Goal: Task Accomplishment & Management: Manage account settings

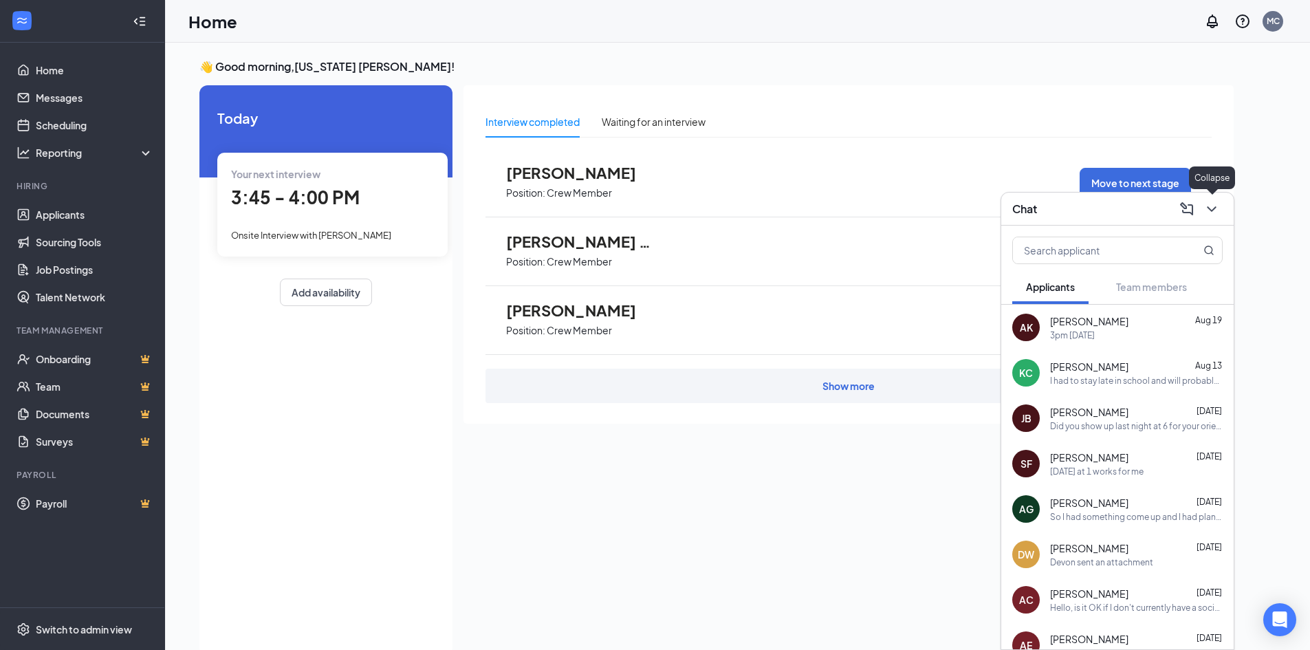
click at [1218, 208] on icon "ChevronDown" at bounding box center [1212, 209] width 17 height 17
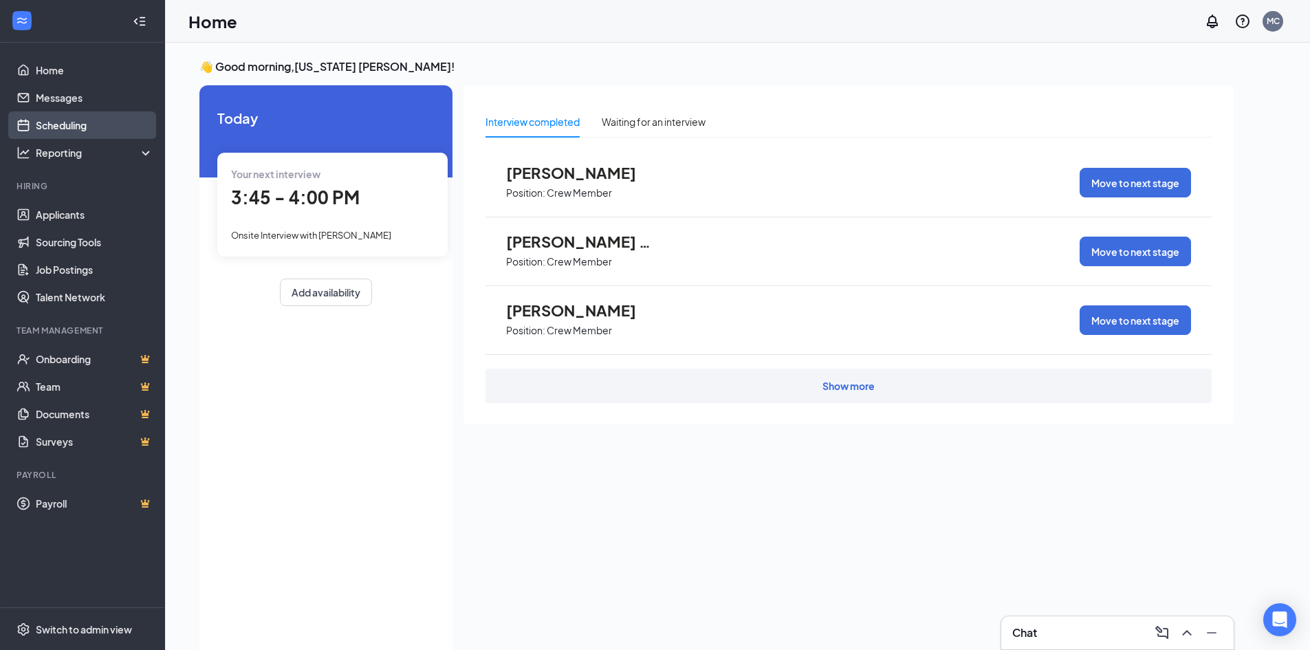
click at [109, 135] on link "Scheduling" at bounding box center [95, 125] width 118 height 28
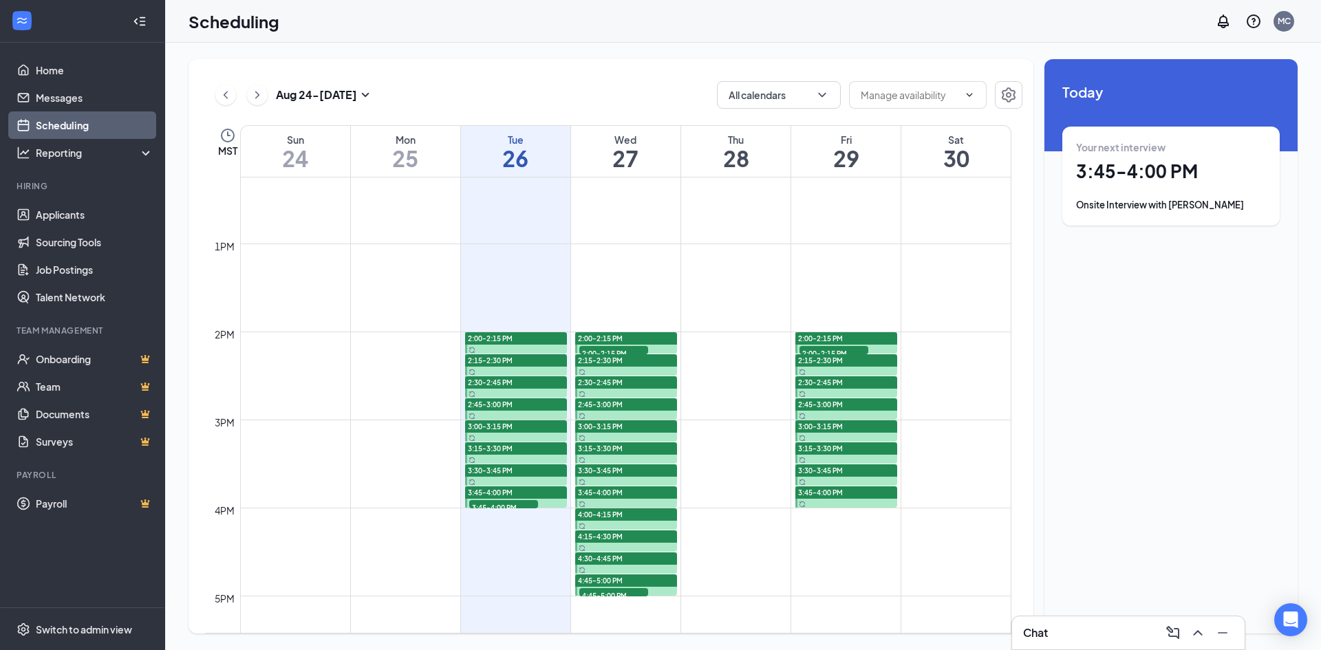
scroll to position [1227, 0]
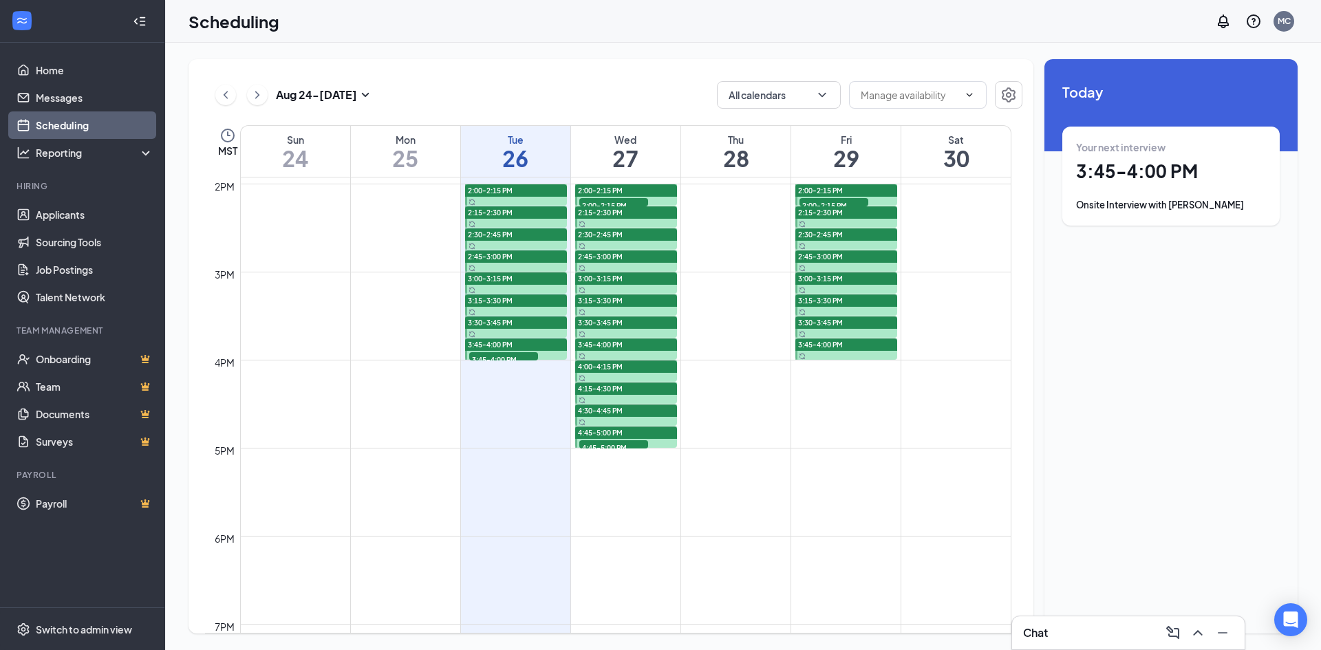
click at [1191, 183] on h1 "3:45 - 4:00 PM" at bounding box center [1171, 171] width 190 height 23
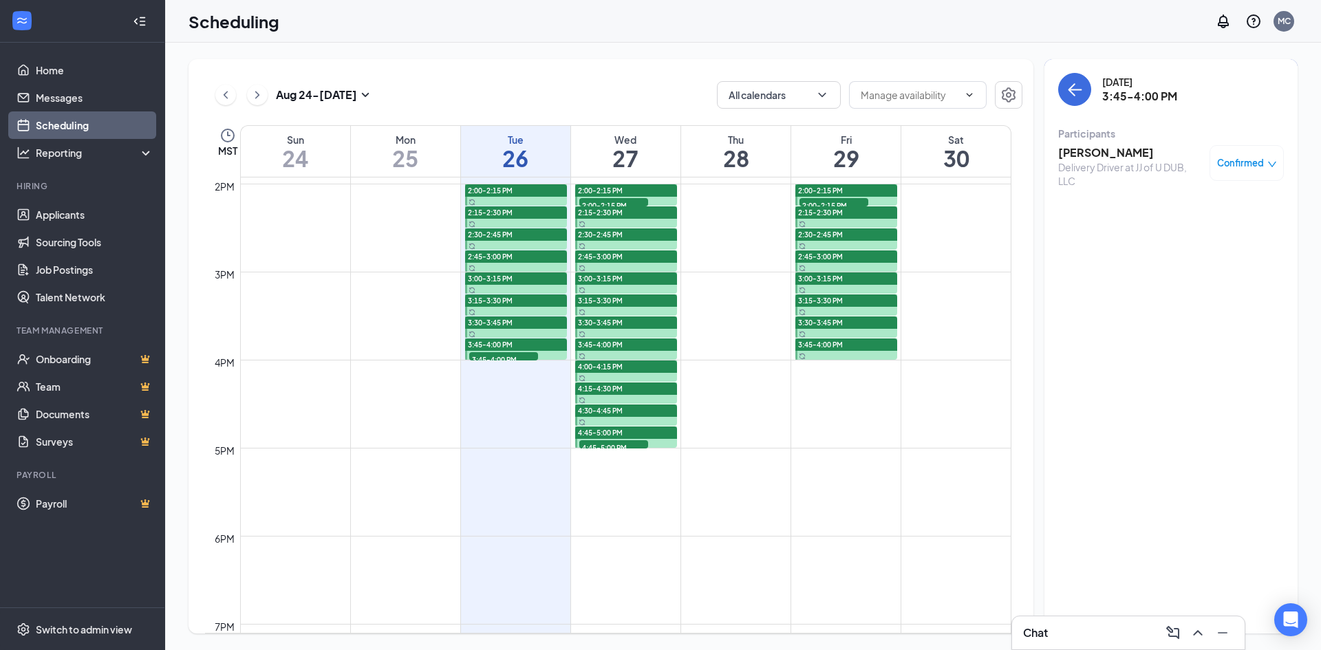
click at [1090, 158] on h3 "[PERSON_NAME]" at bounding box center [1130, 152] width 144 height 15
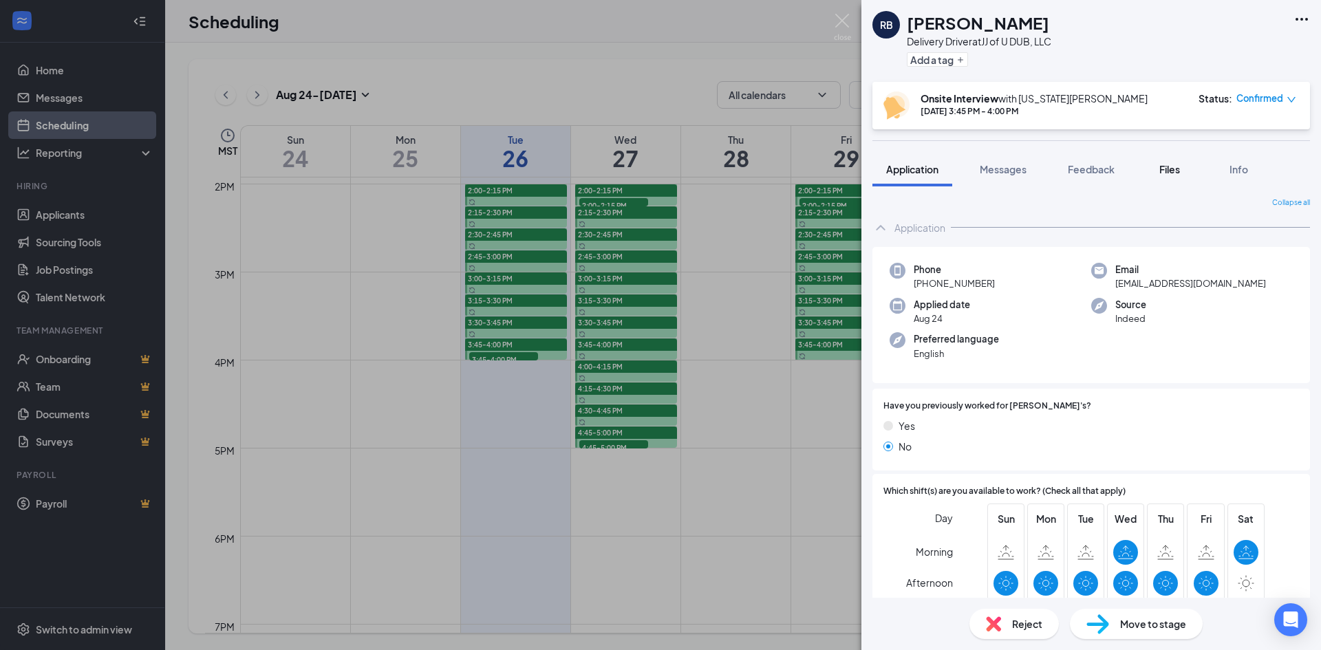
click at [1171, 173] on span "Files" at bounding box center [1169, 169] width 21 height 12
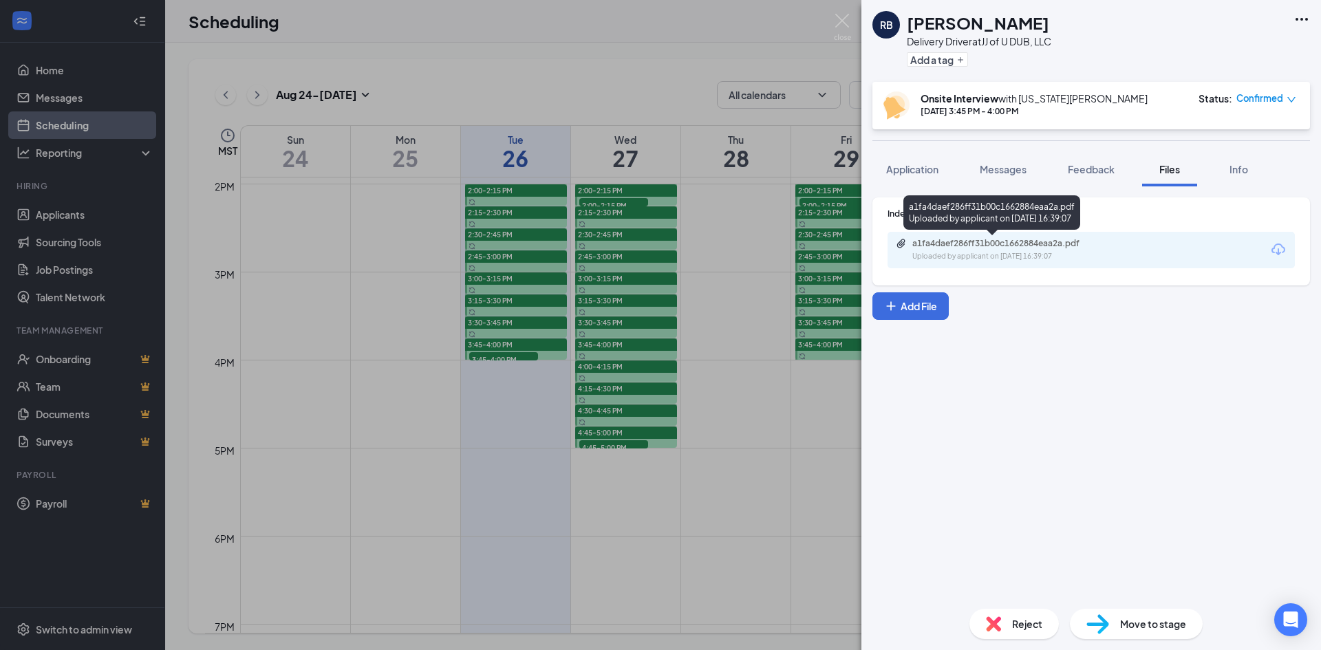
click at [1032, 252] on div "Uploaded by applicant on [DATE] 16:39:07" at bounding box center [1015, 256] width 206 height 11
